Goal: Task Accomplishment & Management: Manage account settings

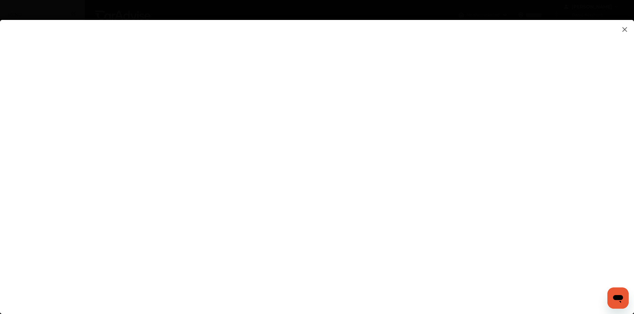
click at [422, 202] on flutter-view at bounding box center [317, 160] width 634 height 281
click at [527, 165] on flutter-view at bounding box center [317, 160] width 634 height 281
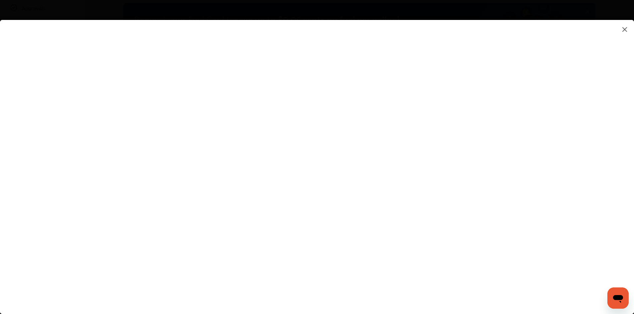
click at [623, 28] on img at bounding box center [624, 29] width 8 height 8
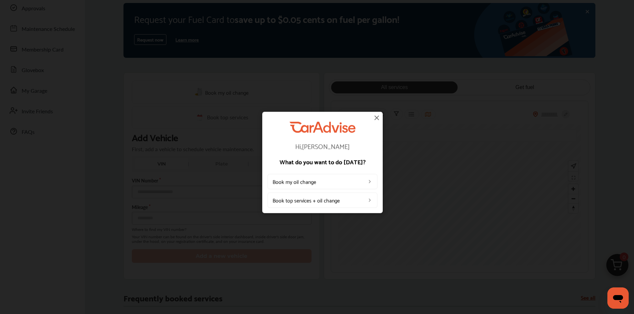
click at [376, 117] on img at bounding box center [376, 118] width 8 height 8
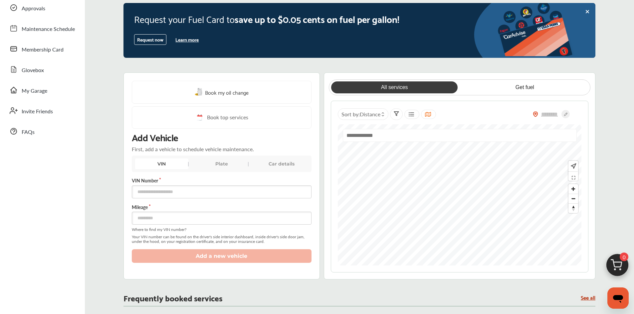
click at [170, 164] on div "VIN" at bounding box center [161, 164] width 53 height 11
click at [228, 162] on div "Plate" at bounding box center [221, 164] width 53 height 11
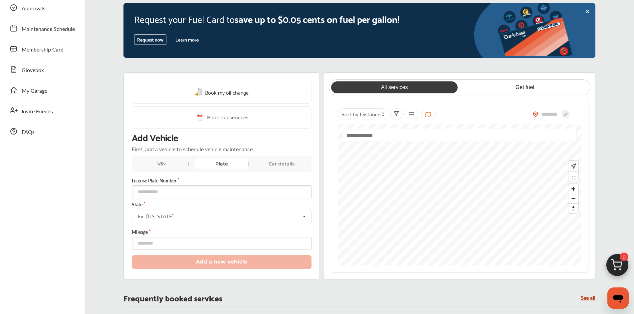
click at [160, 162] on div "VIN" at bounding box center [161, 164] width 53 height 11
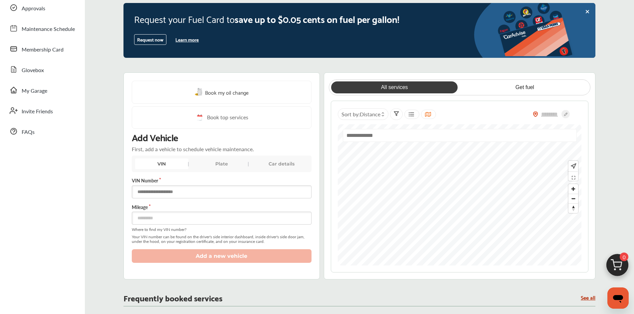
click at [162, 196] on input "text" at bounding box center [222, 192] width 180 height 13
type input "**********"
click at [157, 216] on input "number" at bounding box center [222, 218] width 180 height 13
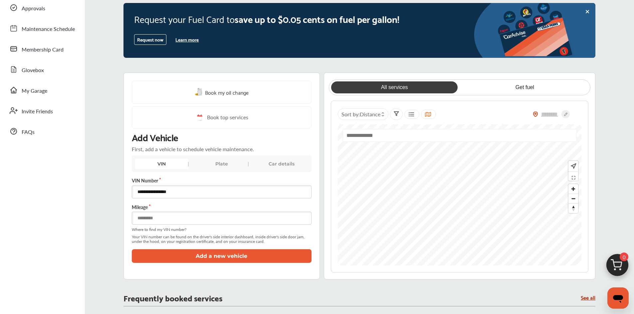
type input "******"
click at [219, 258] on button "Add a new vehicle" at bounding box center [222, 256] width 180 height 14
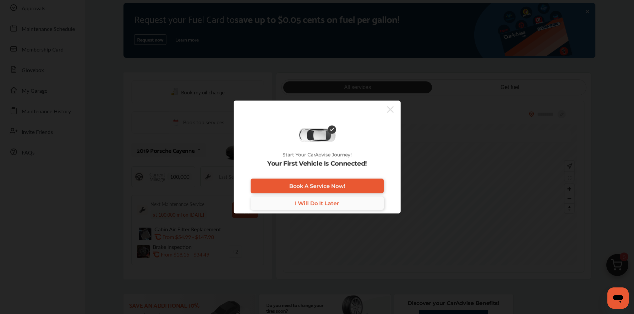
click at [320, 205] on span "I Will Do It Later" at bounding box center [317, 203] width 44 height 6
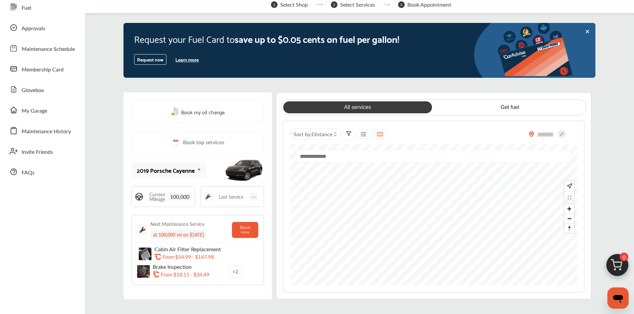
scroll to position [33, 0]
